Goal: Book appointment/travel/reservation

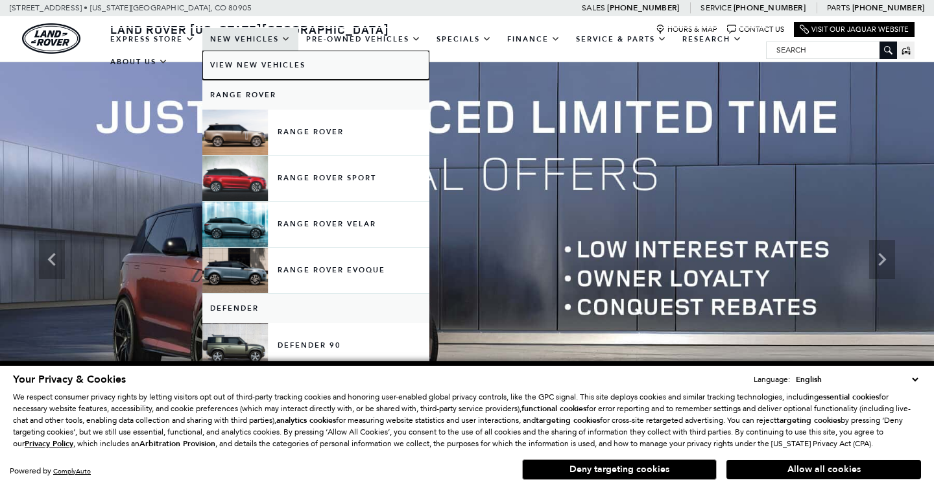
click at [252, 64] on link "View New Vehicles" at bounding box center [315, 65] width 227 height 29
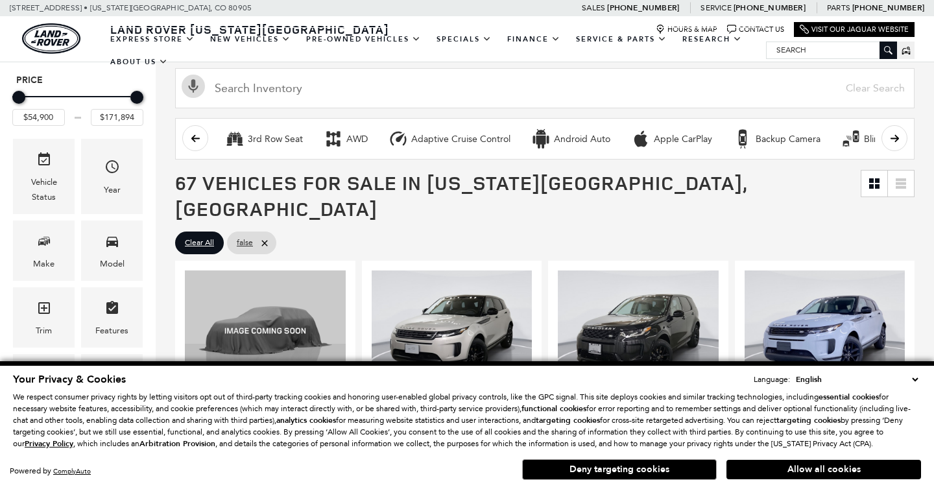
scroll to position [158, 0]
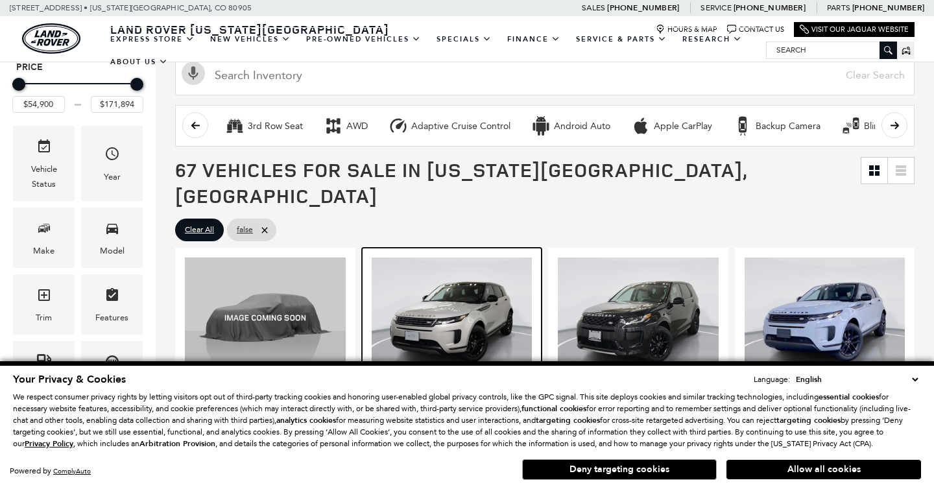
click at [408, 319] on img at bounding box center [452, 318] width 161 height 121
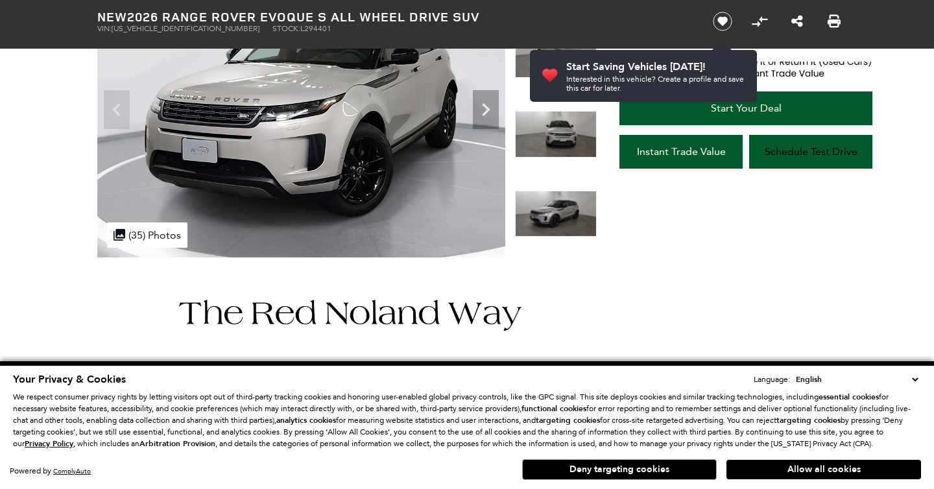
scroll to position [177, 0]
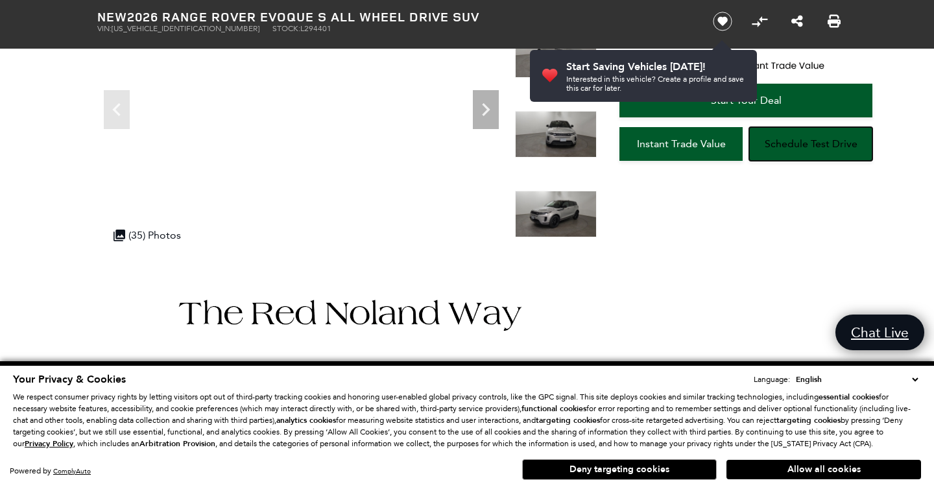
click at [805, 149] on span "Schedule Test Drive" at bounding box center [811, 144] width 93 height 12
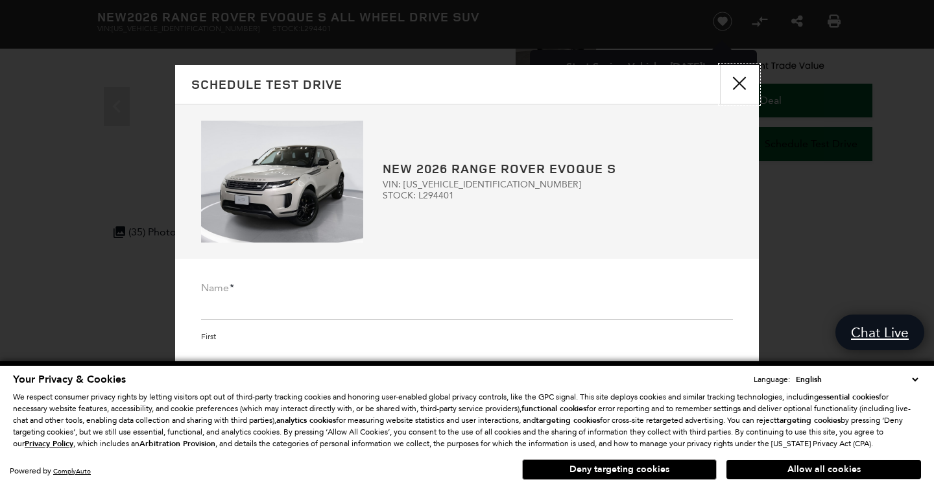
click at [742, 85] on button "close" at bounding box center [739, 84] width 39 height 39
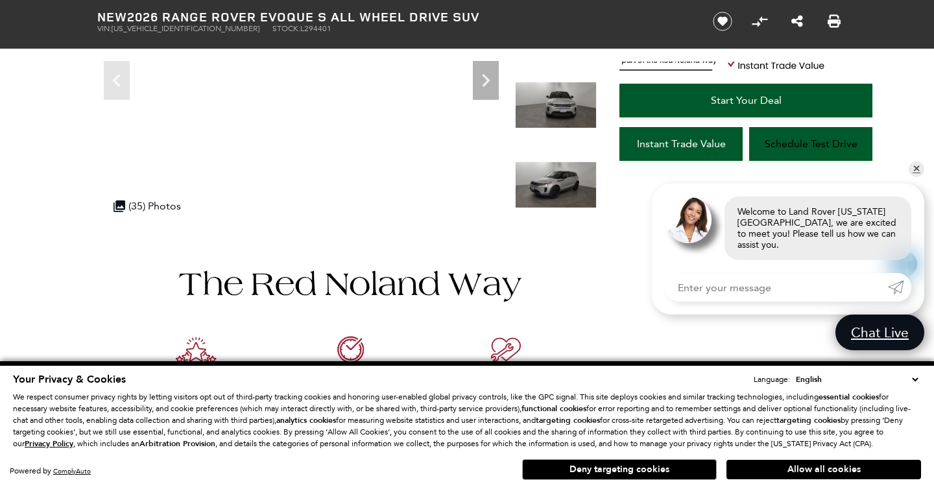
scroll to position [0, 0]
